Goal: Task Accomplishment & Management: Manage account settings

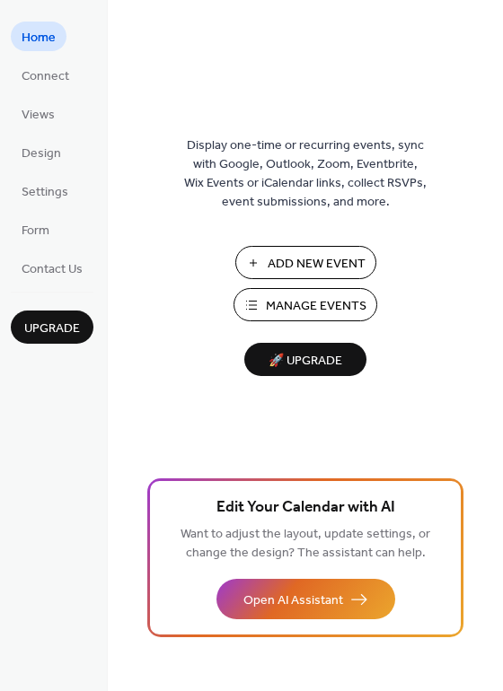
click at [311, 300] on span "Manage Events" at bounding box center [316, 306] width 101 height 19
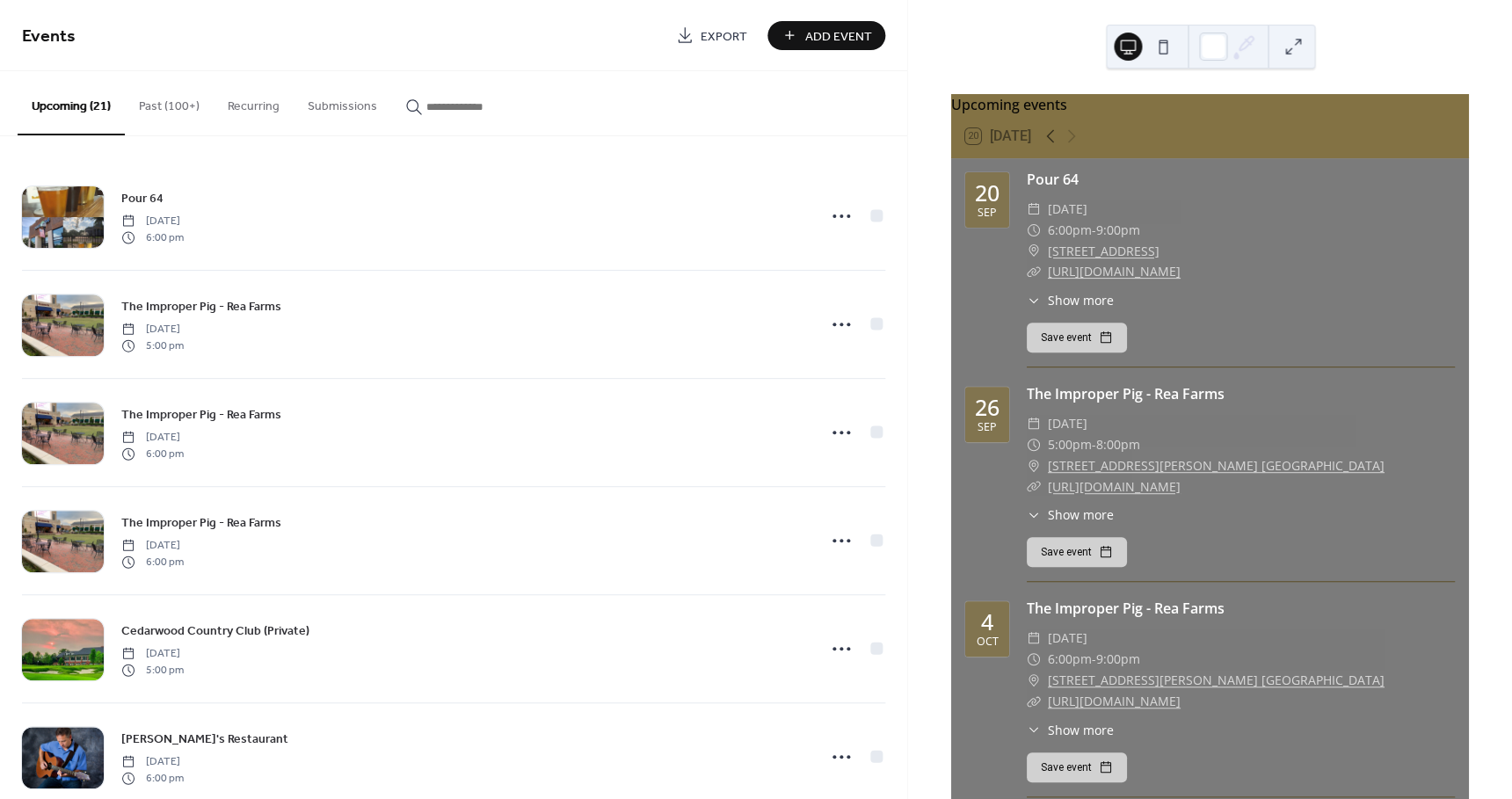
click at [165, 105] on button "Past (100+)" at bounding box center [168, 103] width 89 height 63
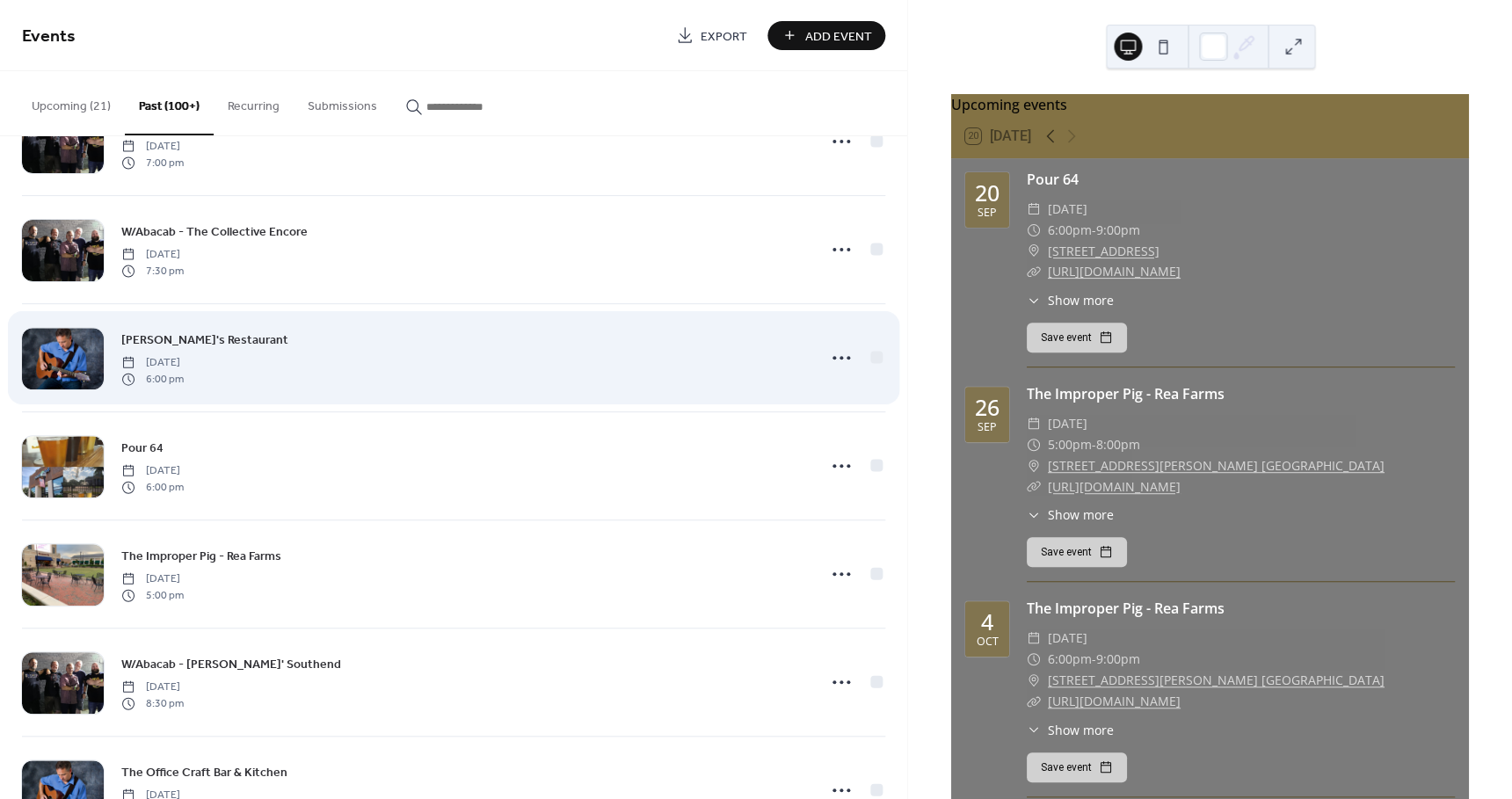
scroll to position [2346, 0]
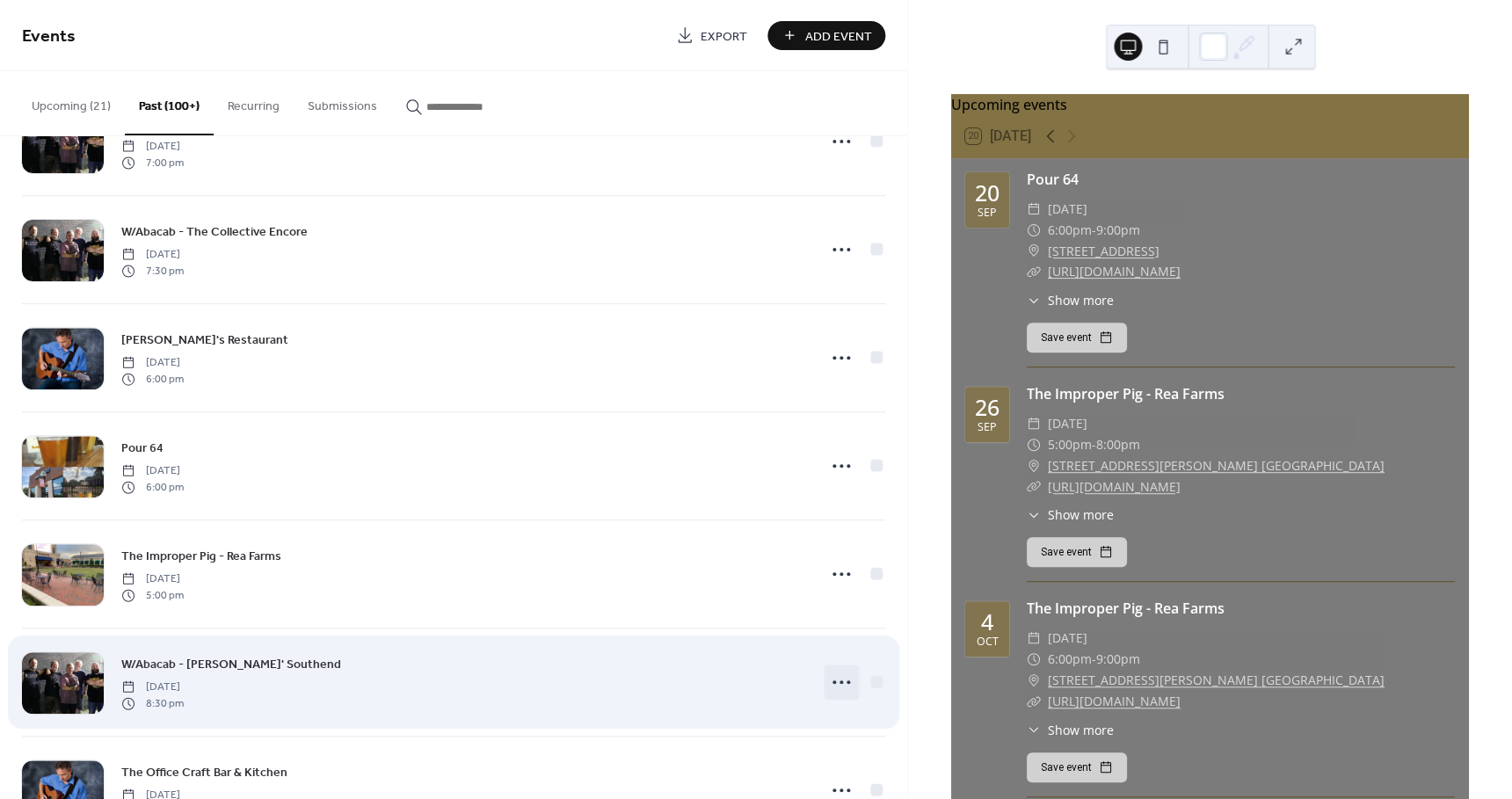
click at [839, 682] on circle at bounding box center [841, 682] width 4 height 4
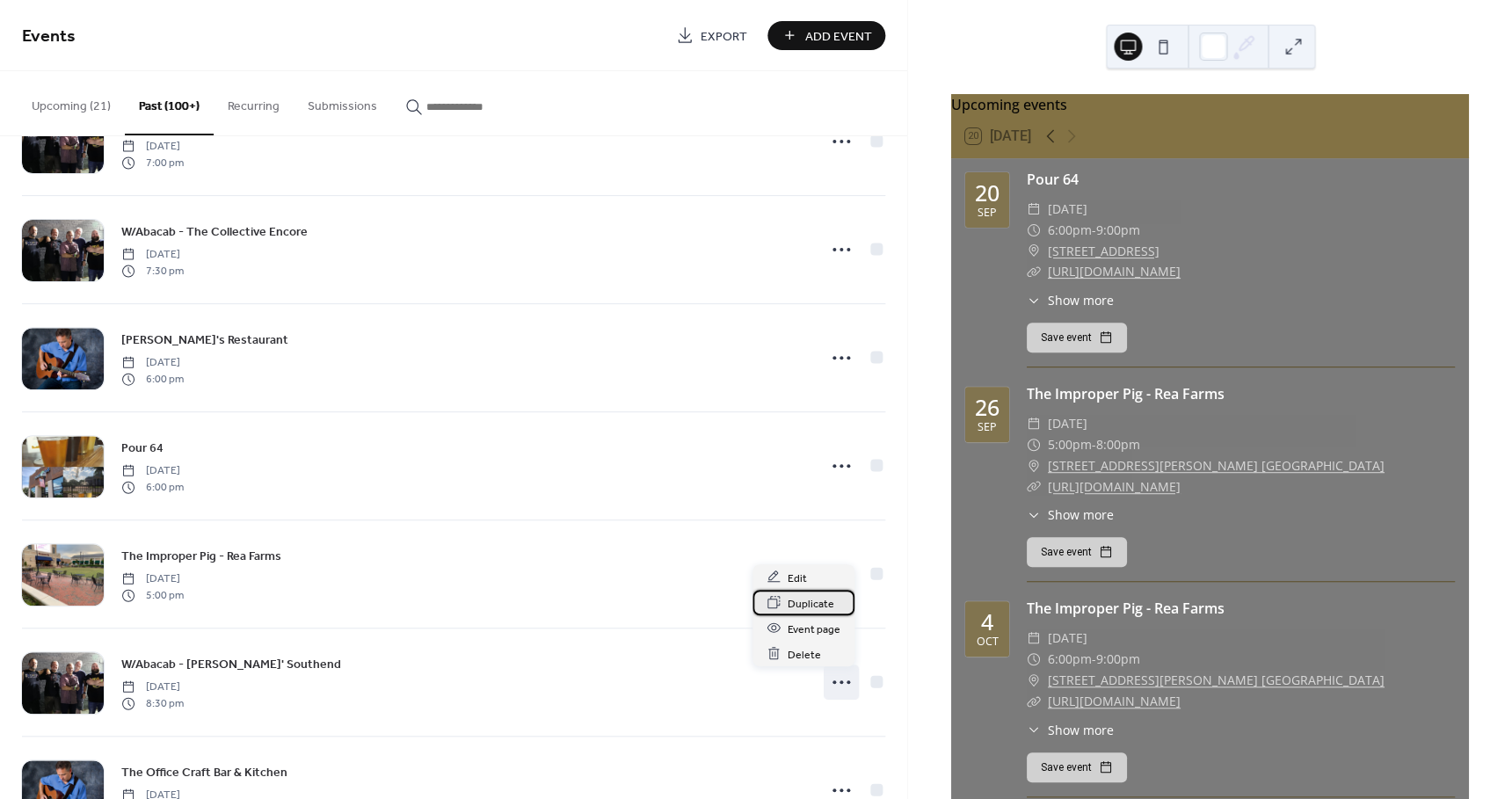
click at [813, 601] on span "Duplicate" at bounding box center [811, 603] width 47 height 19
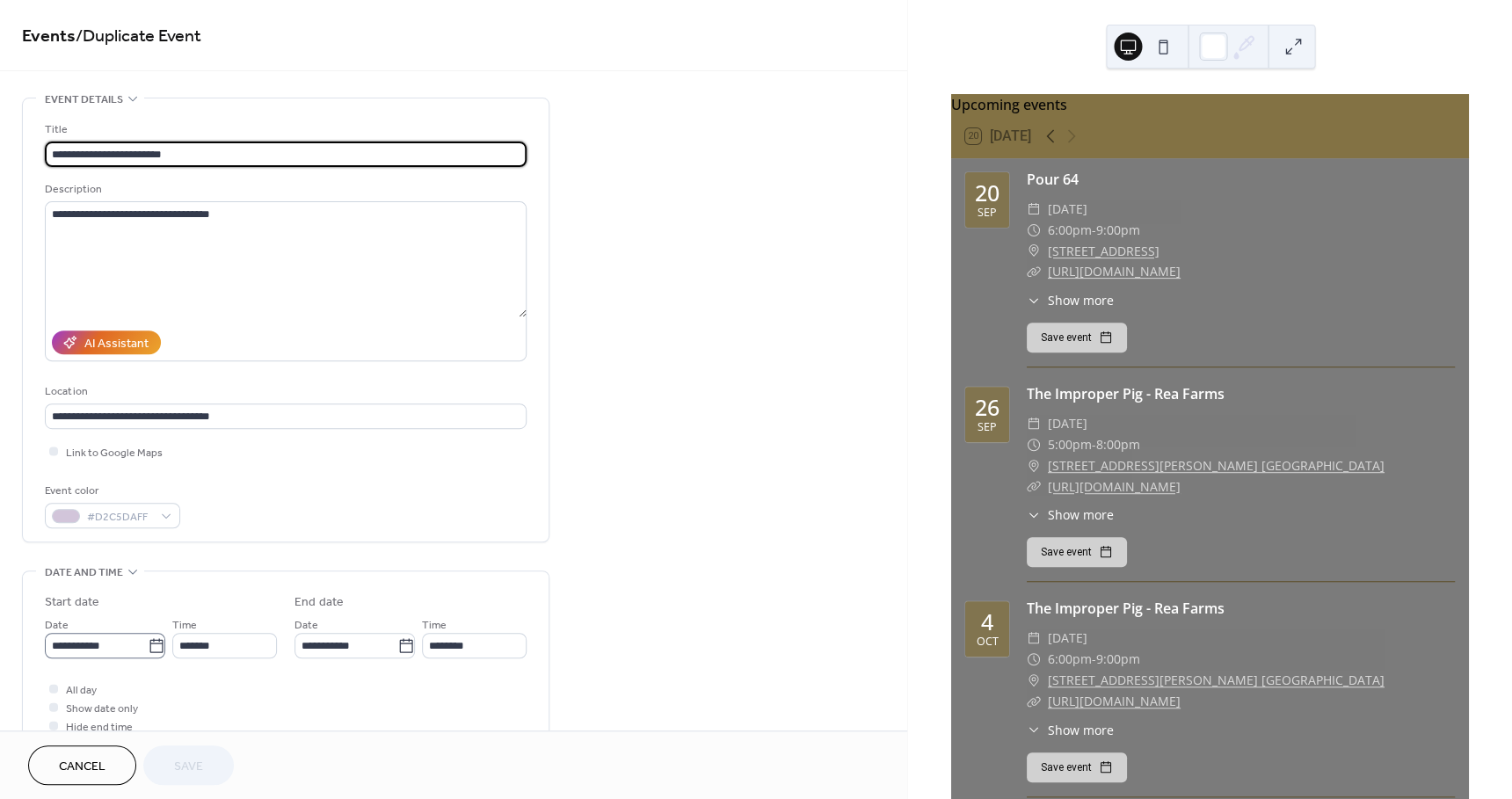
click at [150, 647] on icon at bounding box center [157, 646] width 18 height 18
click at [148, 647] on input "**********" at bounding box center [96, 645] width 103 height 25
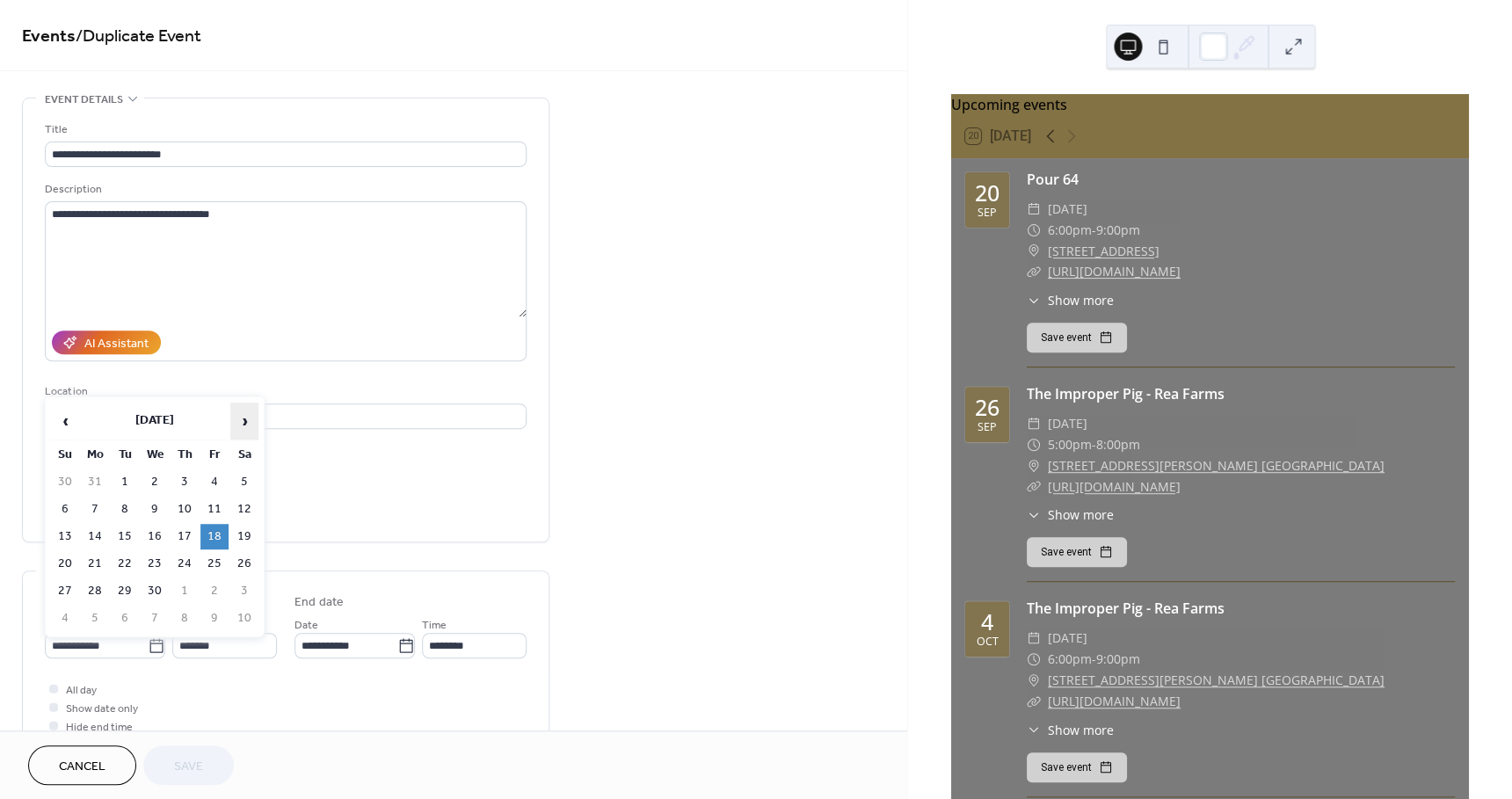
click at [246, 422] on span "›" at bounding box center [244, 421] width 26 height 35
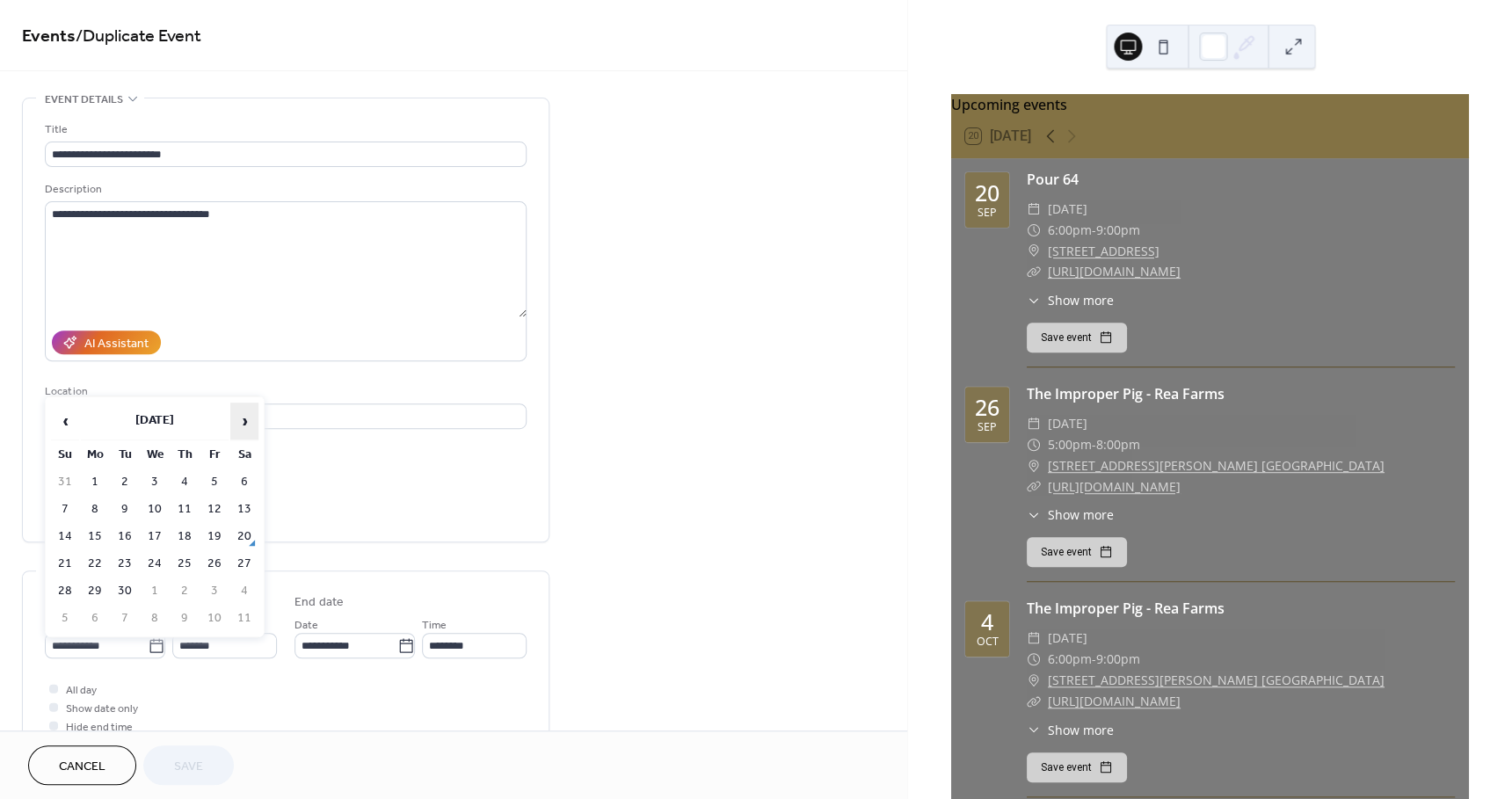
click at [246, 422] on span "›" at bounding box center [244, 421] width 26 height 35
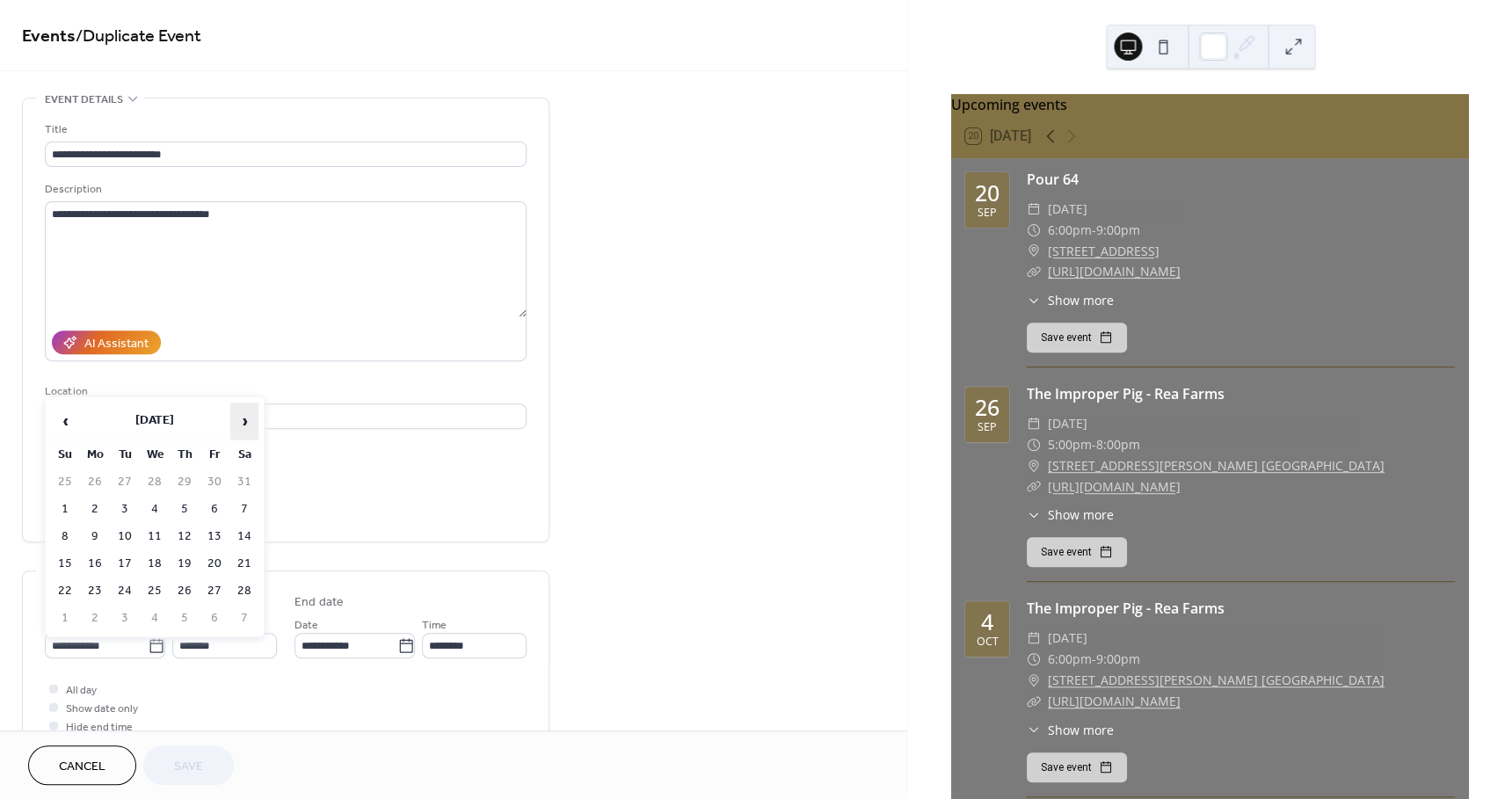
click at [246, 422] on span "›" at bounding box center [244, 421] width 26 height 35
click at [65, 417] on span "‹" at bounding box center [65, 421] width 26 height 35
click at [247, 533] on td "14" at bounding box center [244, 537] width 28 height 25
type input "**********"
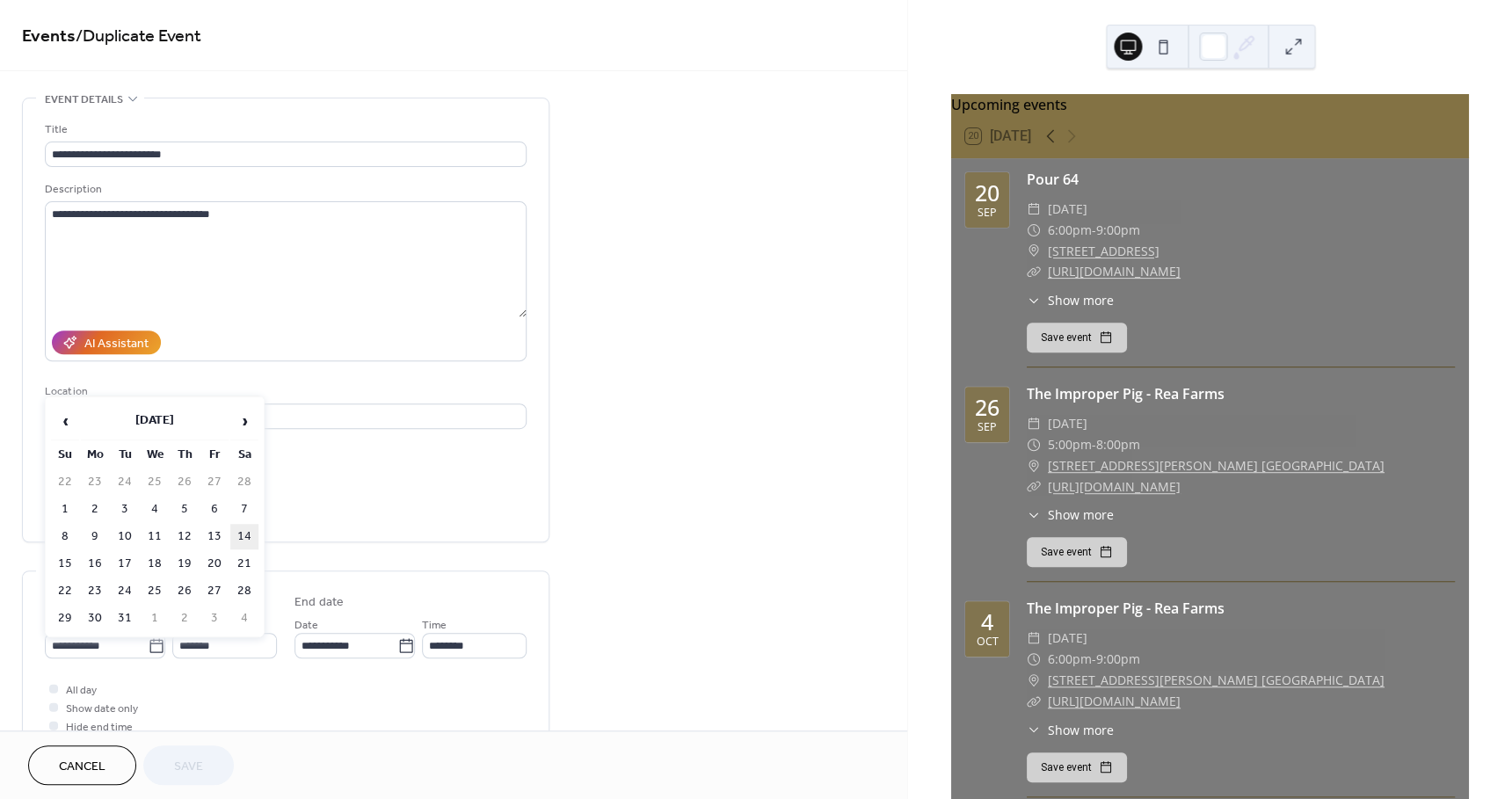
type input "**********"
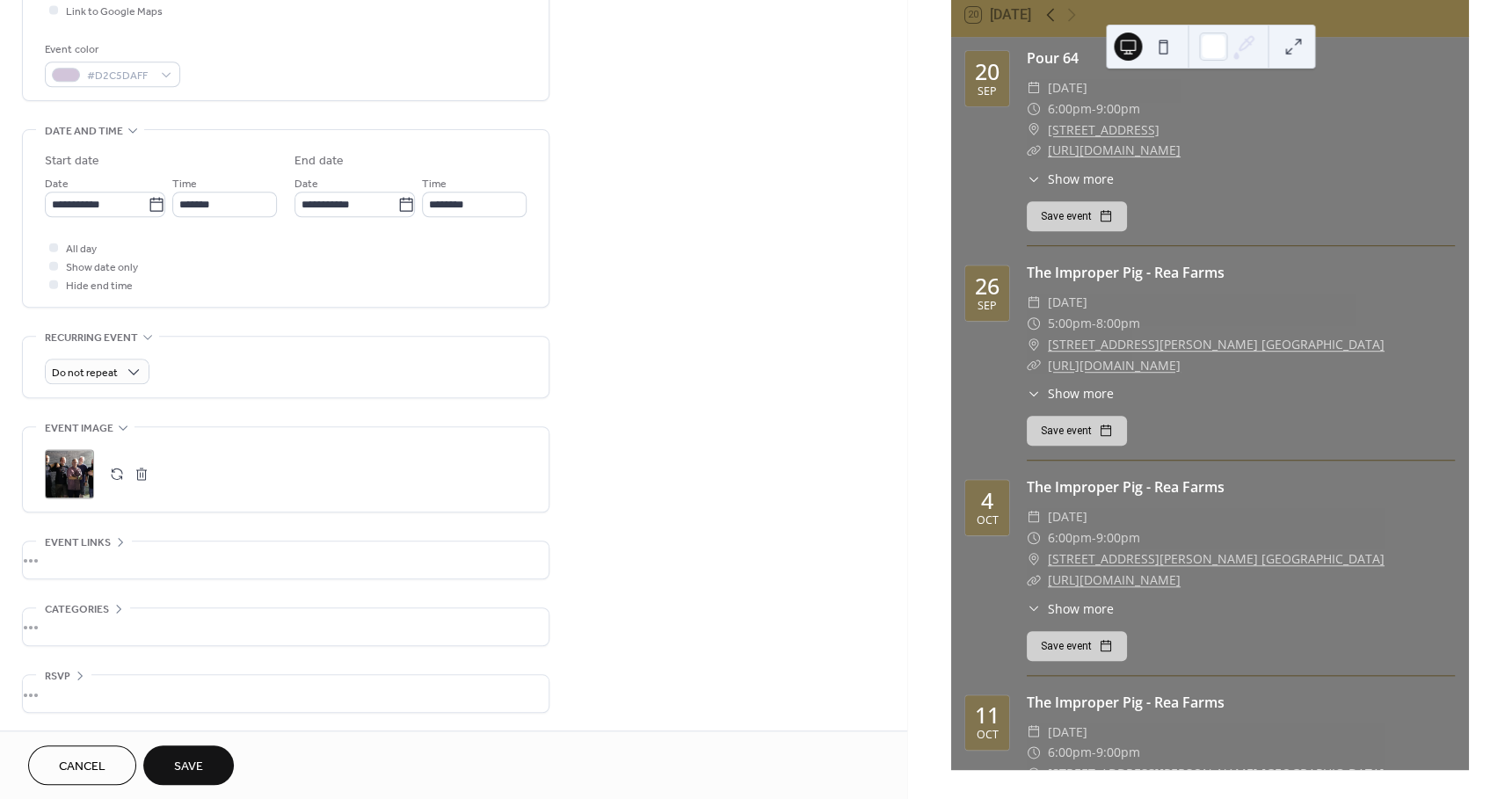
scroll to position [445, 0]
click at [69, 561] on div "•••" at bounding box center [285, 560] width 526 height 37
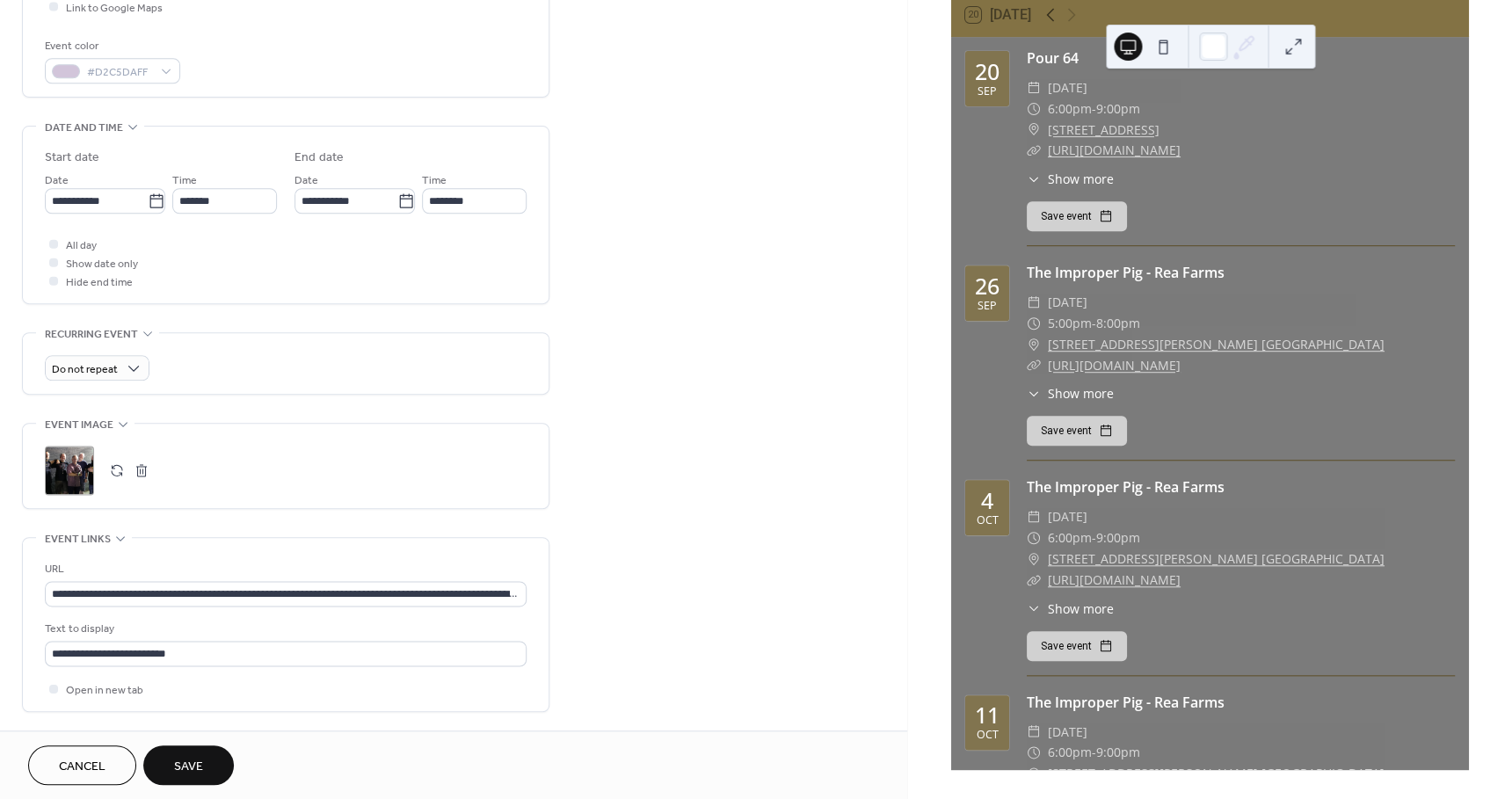
click at [185, 765] on span "Save" at bounding box center [189, 767] width 29 height 19
